Goal: Information Seeking & Learning: Learn about a topic

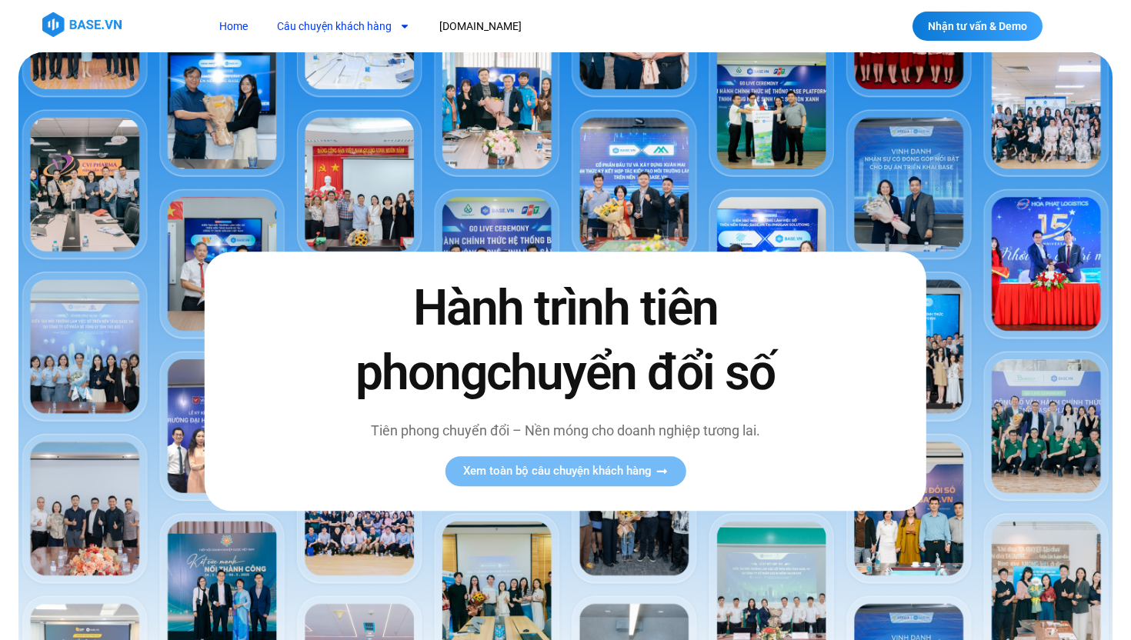
click at [370, 26] on link "Câu chuyện khách hàng" at bounding box center [343, 26] width 156 height 28
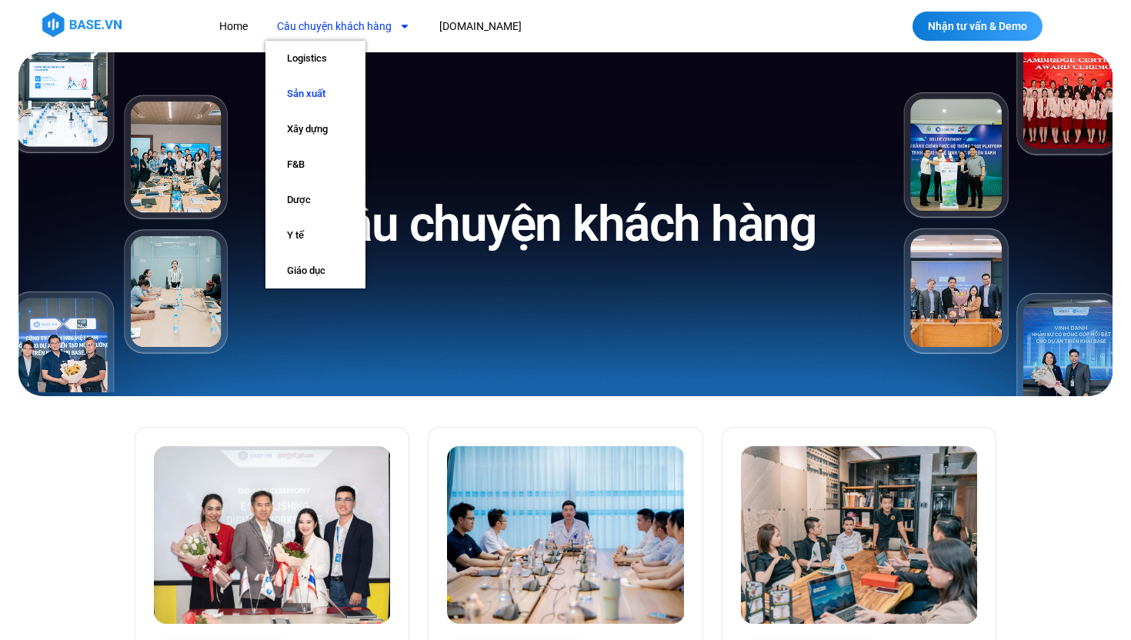
click at [320, 91] on link "Sản xuất" at bounding box center [315, 93] width 100 height 35
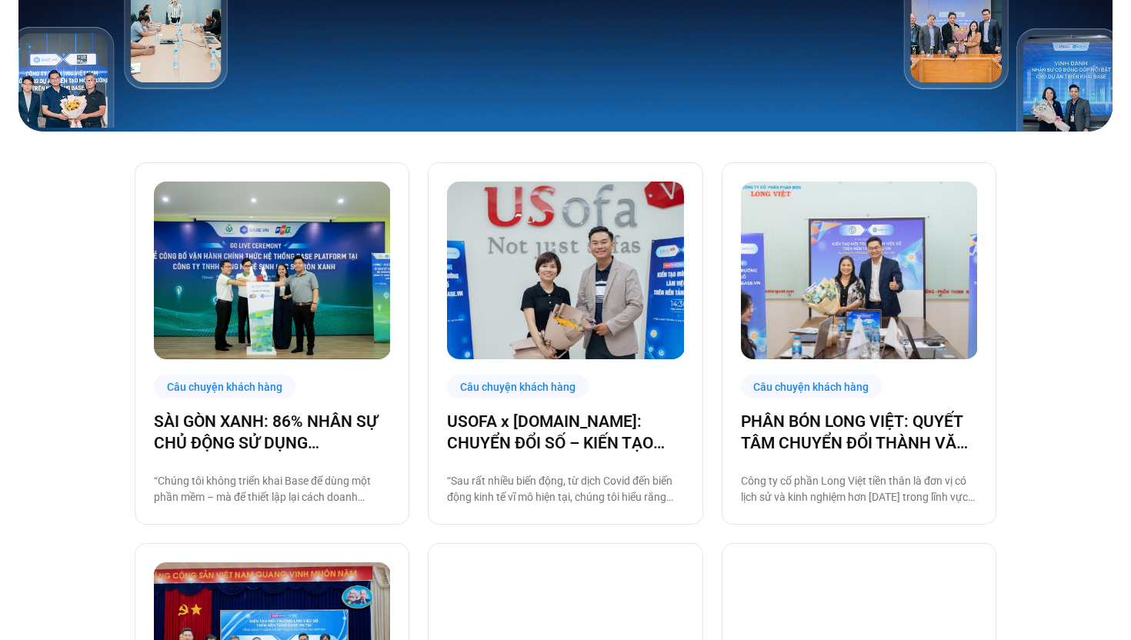
scroll to position [28, 0]
